Goal: Find specific page/section: Find specific page/section

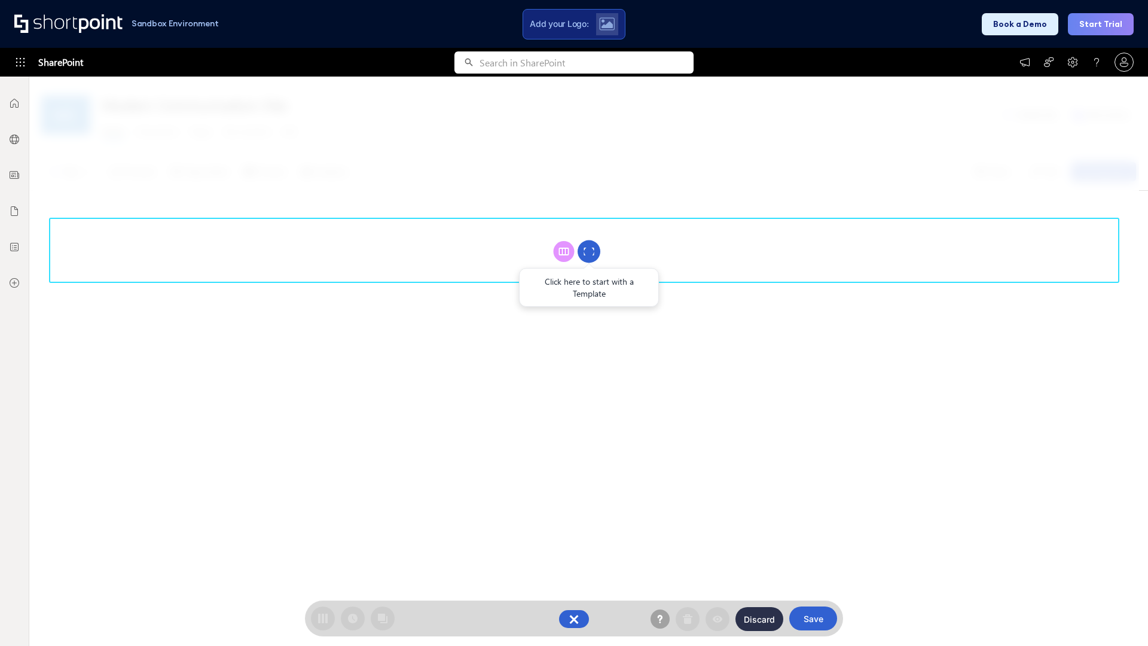
click at [589, 251] on circle at bounding box center [588, 251] width 23 height 23
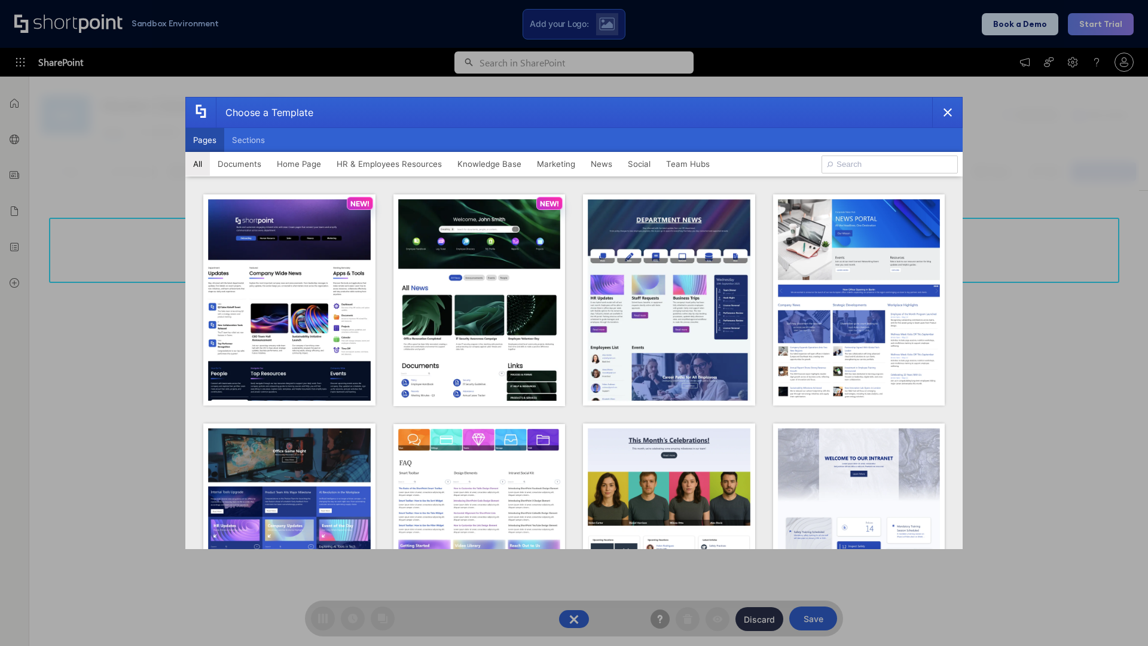
click at [204, 140] on button "Pages" at bounding box center [204, 140] width 39 height 24
type input "prise 1"
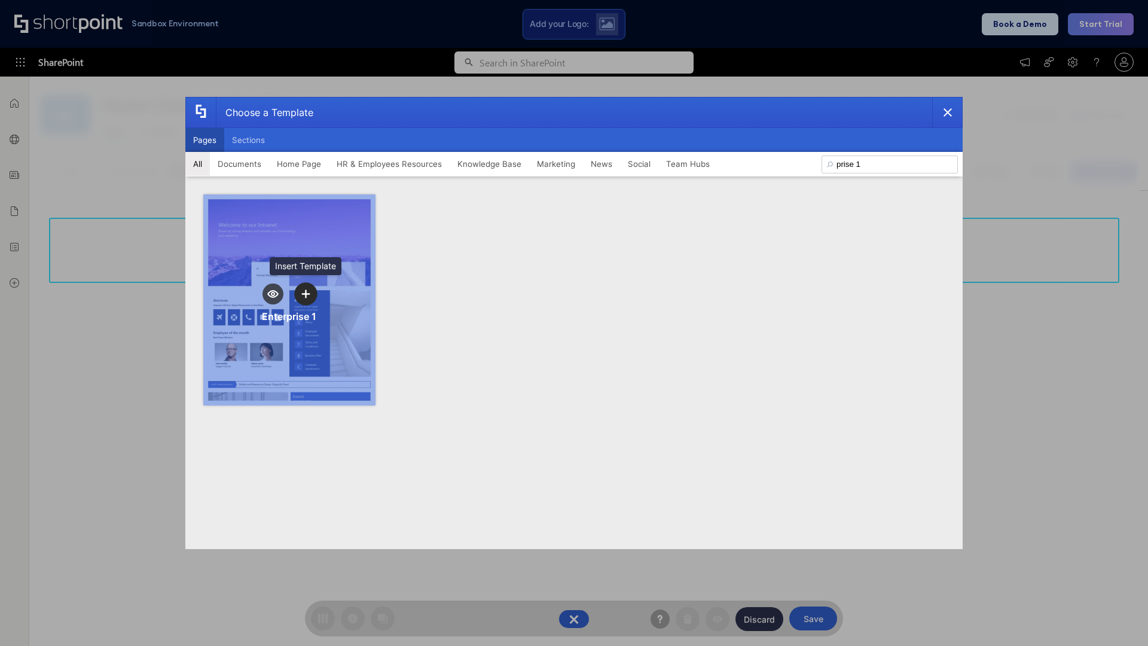
click at [305, 294] on icon "template selector" at bounding box center [305, 293] width 8 height 8
